Goal: Task Accomplishment & Management: Manage account settings

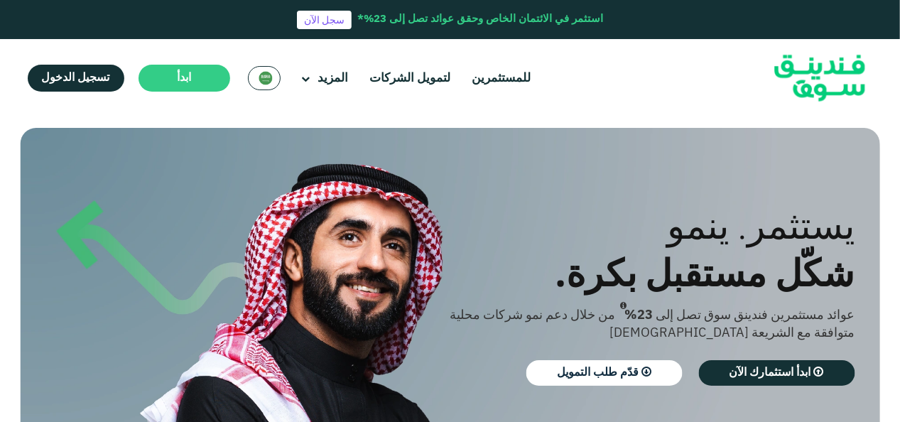
click at [270, 81] on img at bounding box center [266, 78] width 14 height 14
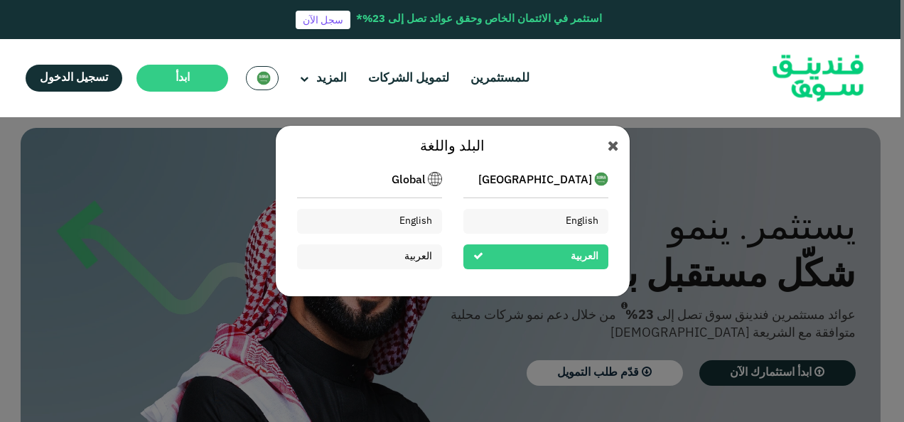
click at [536, 183] on span "[GEOGRAPHIC_DATA]" at bounding box center [535, 180] width 114 height 17
click at [554, 219] on div "English" at bounding box center [535, 221] width 145 height 25
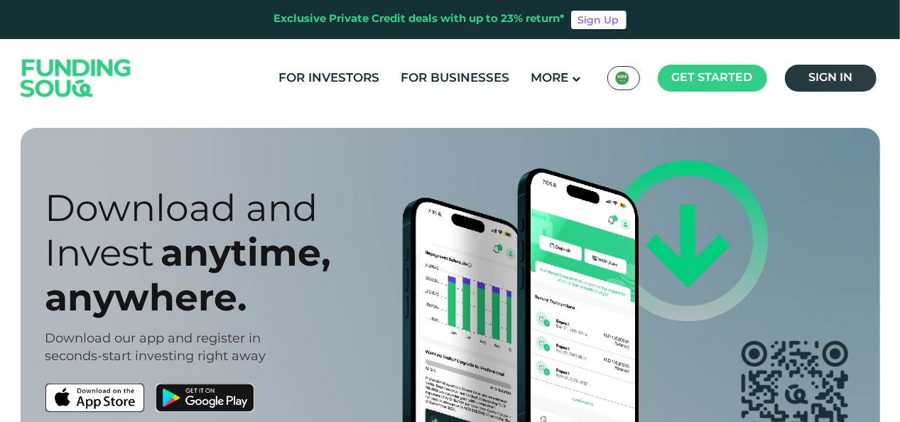
click at [814, 76] on span "Sign in" at bounding box center [831, 77] width 44 height 11
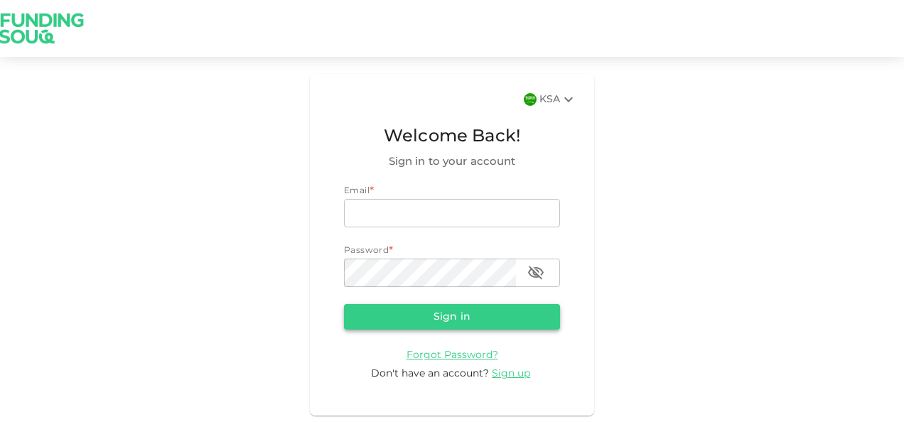
type input "[EMAIL_ADDRESS][DOMAIN_NAME]"
click at [432, 311] on button "Sign in" at bounding box center [452, 317] width 216 height 26
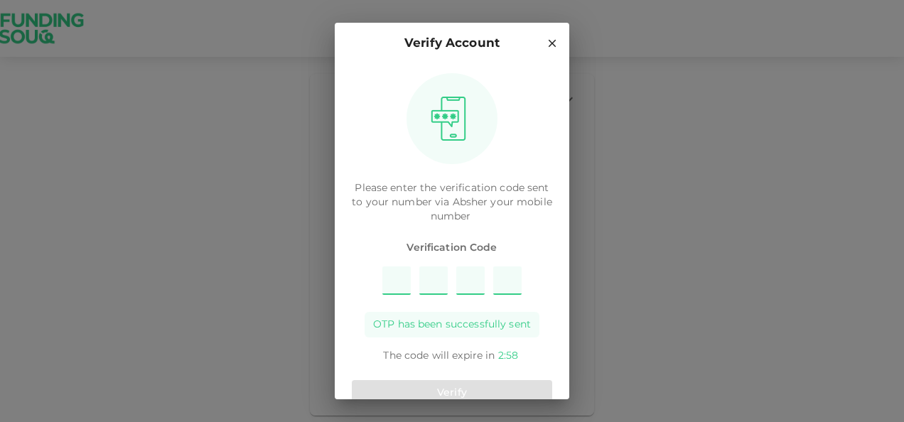
click at [397, 282] on input "Please enter OTP character 1" at bounding box center [396, 281] width 28 height 28
type input "1"
type input "8"
type input "5"
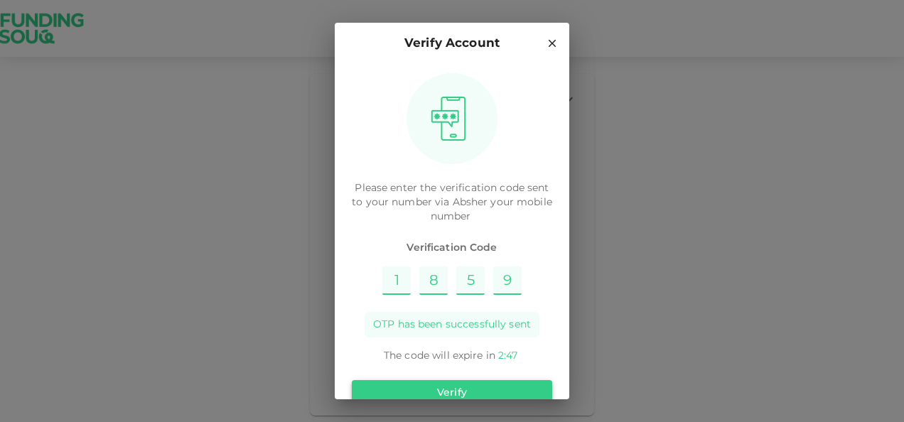
type input "9"
click at [446, 382] on button "Verify" at bounding box center [452, 393] width 200 height 26
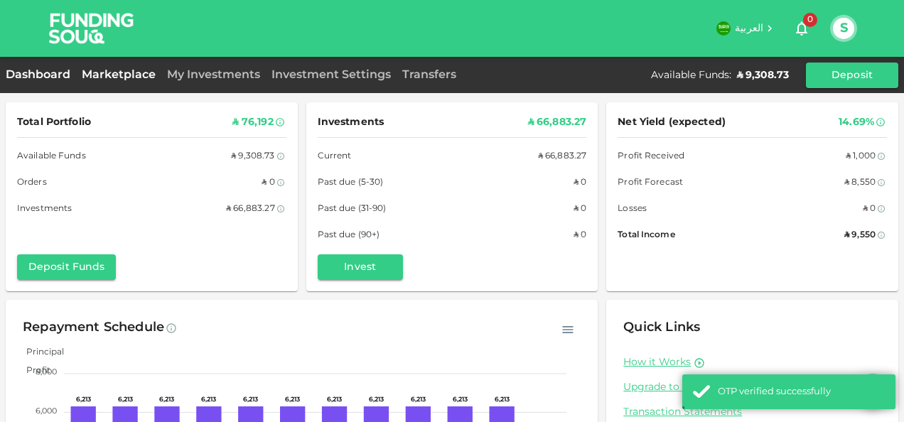
click at [129, 77] on link "Marketplace" at bounding box center [118, 75] width 85 height 11
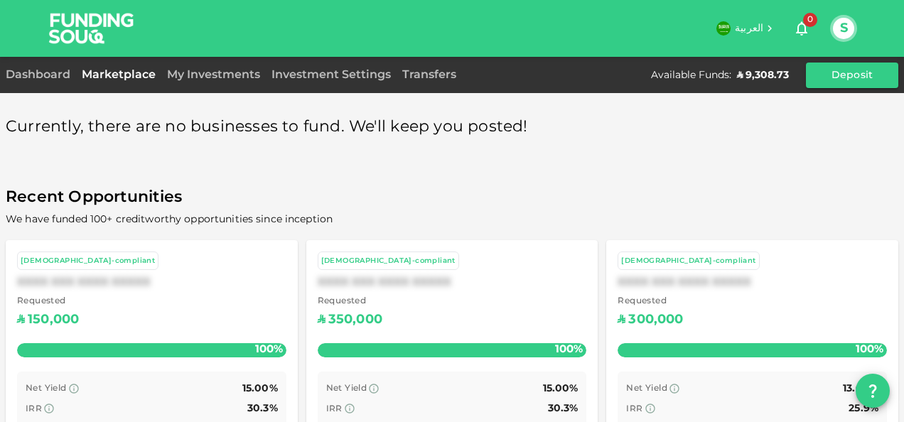
drag, startPoint x: 224, startPoint y: 75, endPoint x: 252, endPoint y: 87, distance: 30.6
click at [224, 75] on link "My Investments" at bounding box center [213, 75] width 104 height 11
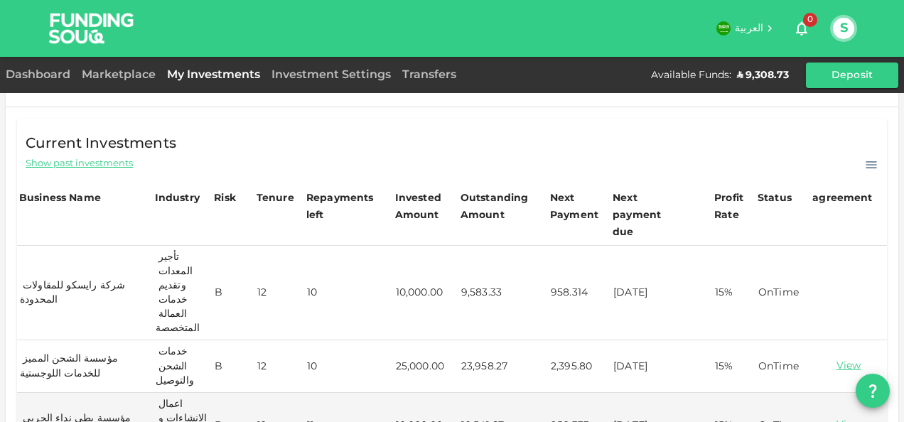
scroll to position [144, 0]
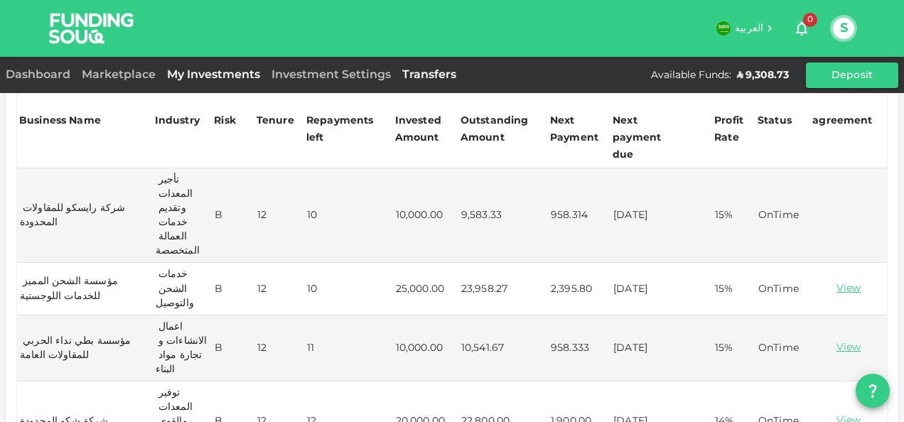
click at [421, 75] on link "Transfers" at bounding box center [429, 75] width 65 height 11
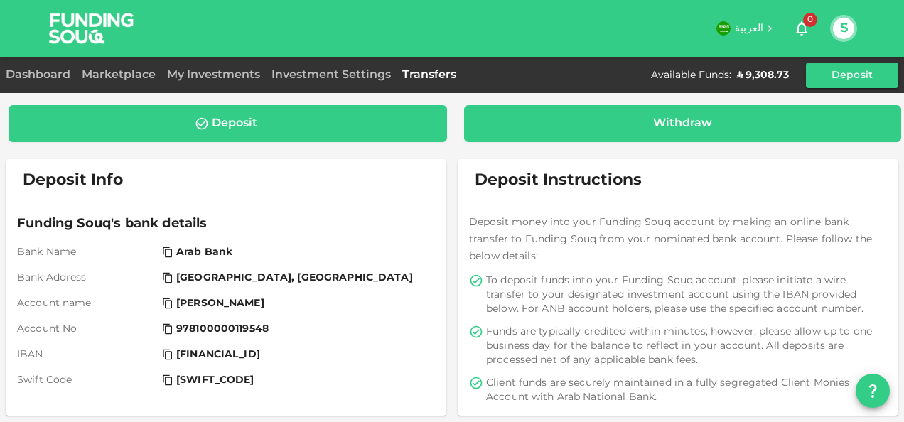
click at [609, 124] on div "Withdraw" at bounding box center [682, 124] width 415 height 14
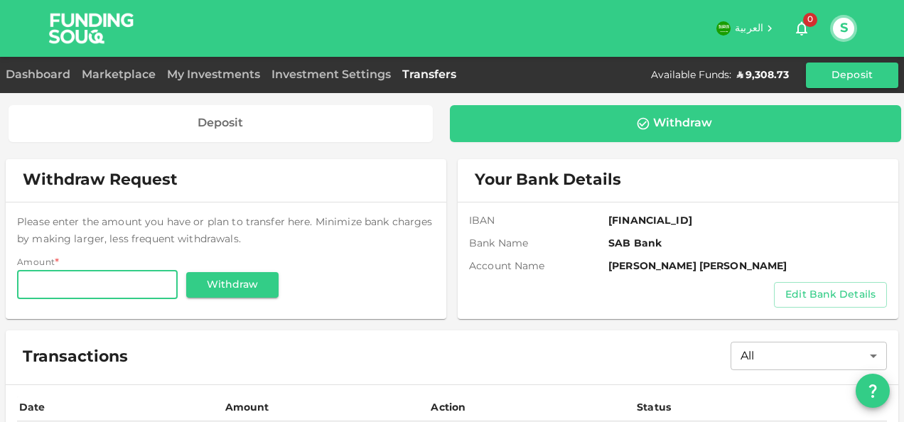
click at [124, 281] on input "Amount" at bounding box center [97, 285] width 161 height 28
type input "9,308"
click at [234, 276] on button "Withdraw" at bounding box center [232, 285] width 92 height 26
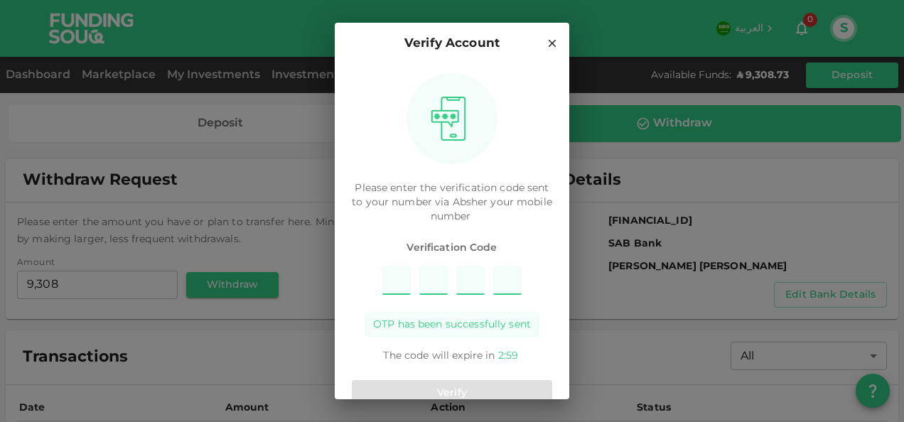
click at [390, 281] on input "Please enter OTP character 1" at bounding box center [396, 281] width 28 height 28
type input "5"
type input "8"
type input "4"
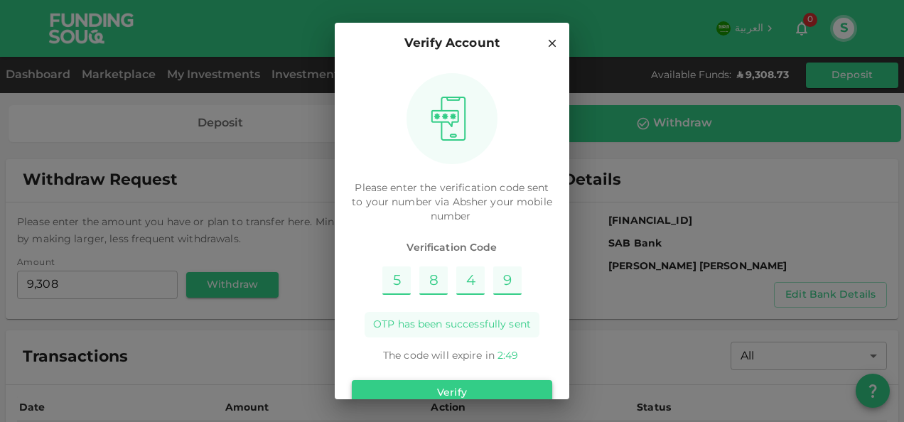
type input "9"
click at [492, 380] on button "Verify" at bounding box center [452, 393] width 200 height 26
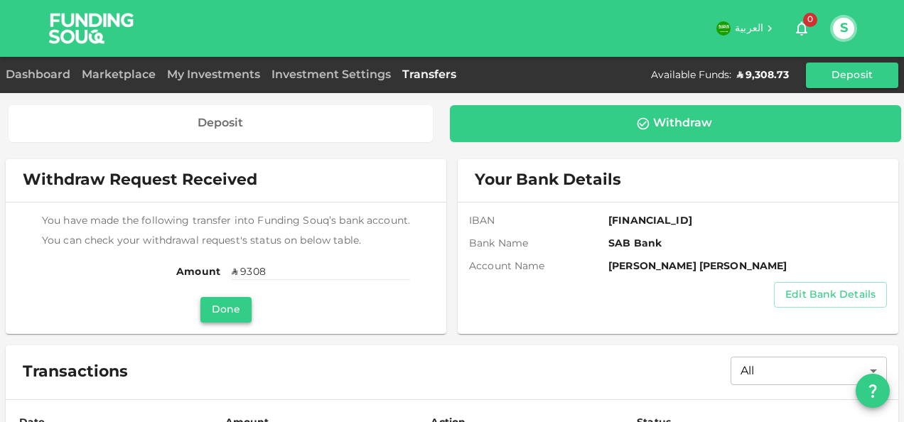
click at [225, 310] on button "Done" at bounding box center [225, 310] width 51 height 26
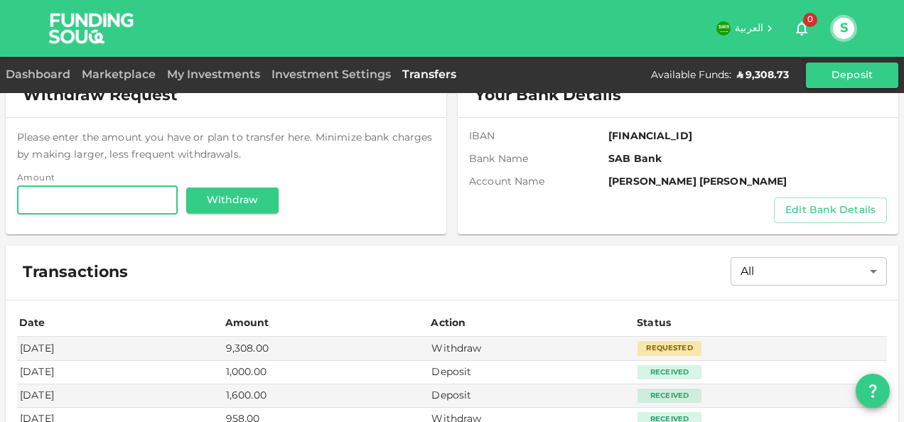
scroll to position [176, 0]
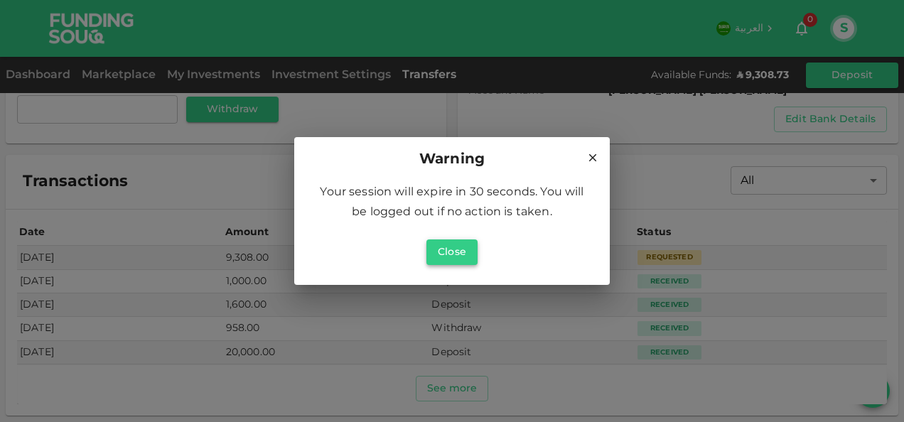
click at [464, 249] on button "Close" at bounding box center [451, 253] width 51 height 26
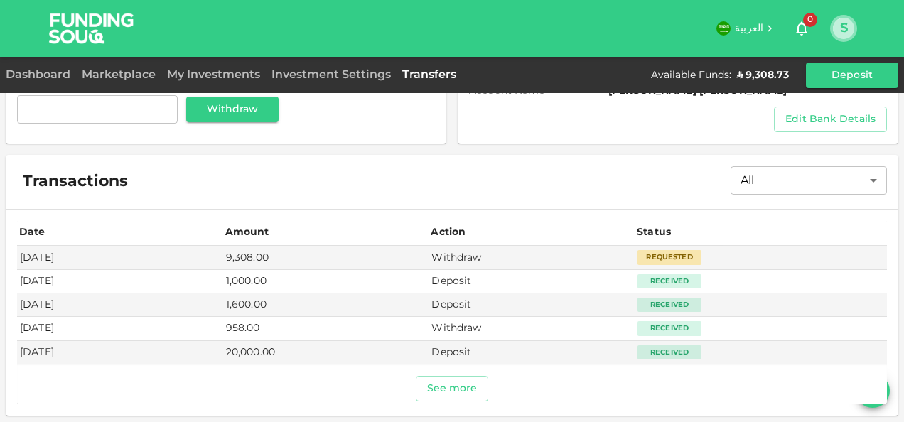
click at [841, 23] on button "S" at bounding box center [843, 28] width 21 height 21
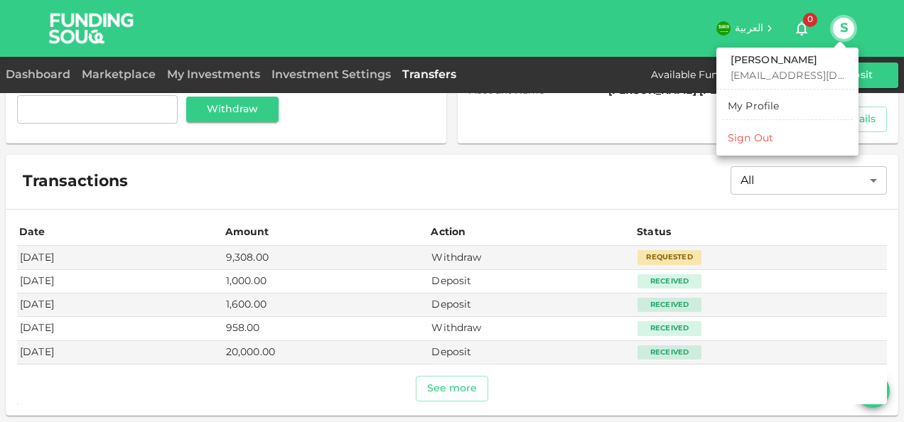
click at [748, 142] on div "Sign Out" at bounding box center [750, 138] width 45 height 14
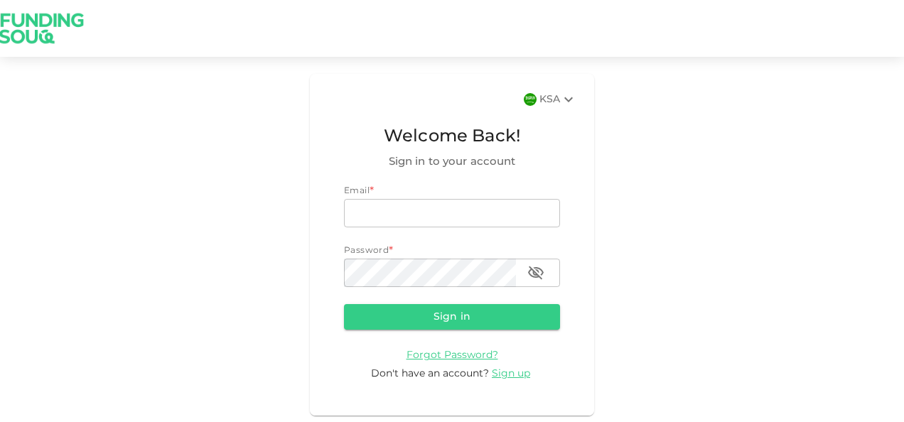
type input "nadimsan09@gmail.com"
